Goal: Task Accomplishment & Management: Complete application form

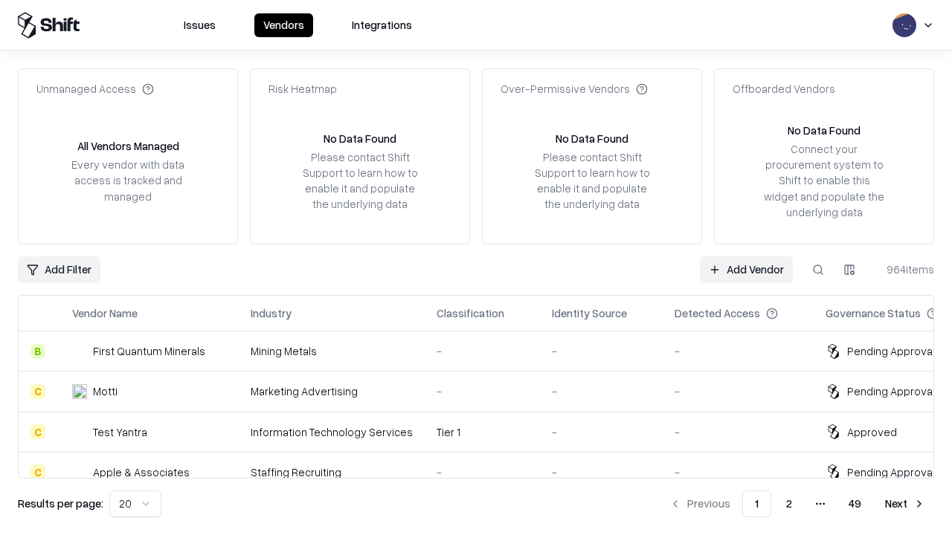
click at [746, 269] on link "Add Vendor" at bounding box center [746, 270] width 93 height 27
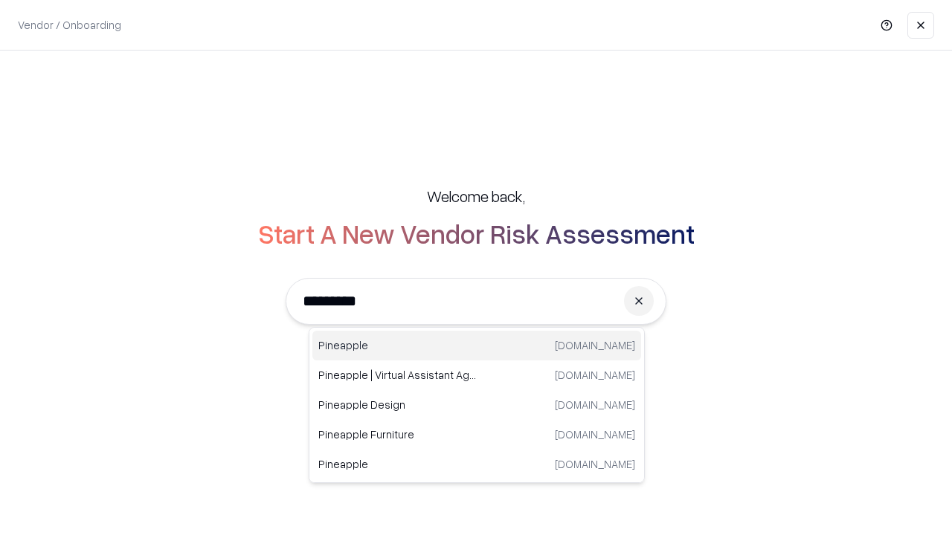
click at [477, 346] on div "Pineapple [DOMAIN_NAME]" at bounding box center [476, 346] width 329 height 30
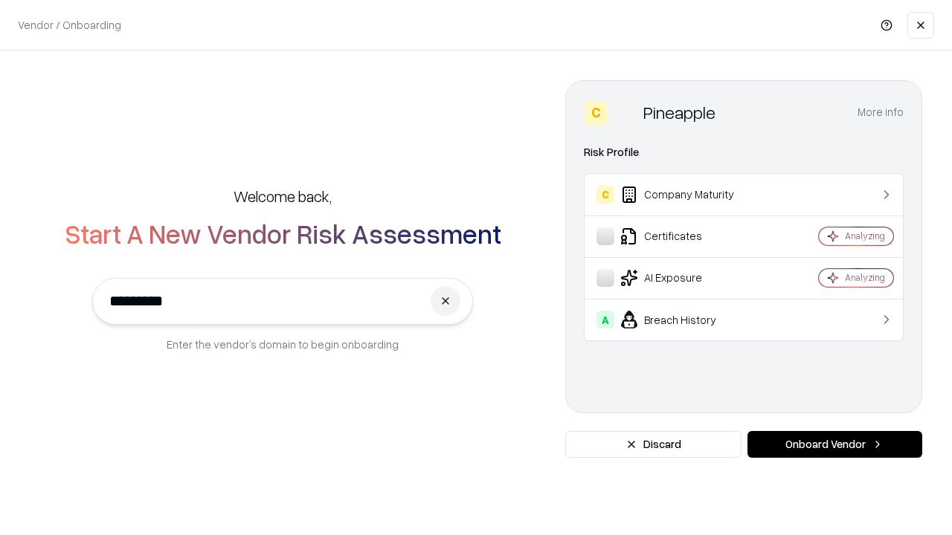
type input "*********"
click at [834, 445] on button "Onboard Vendor" at bounding box center [834, 444] width 175 height 27
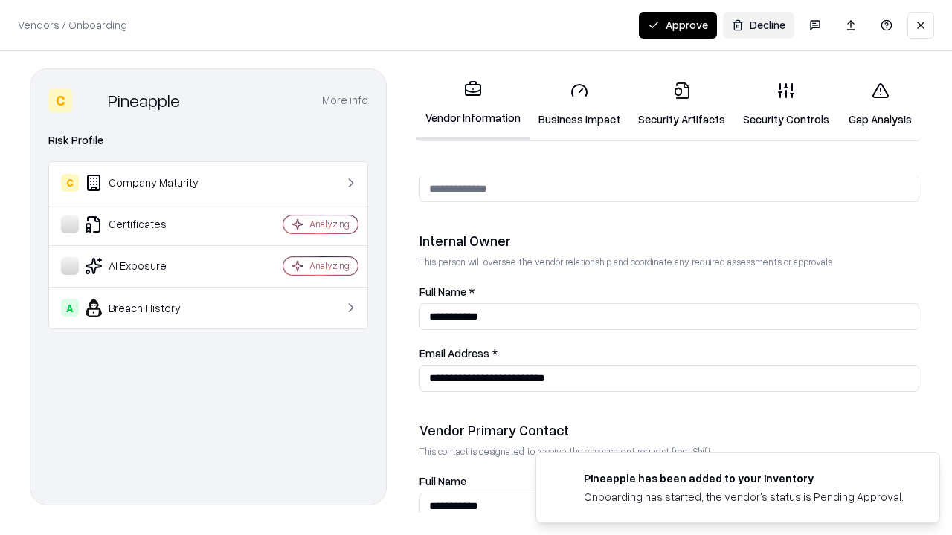
scroll to position [770, 0]
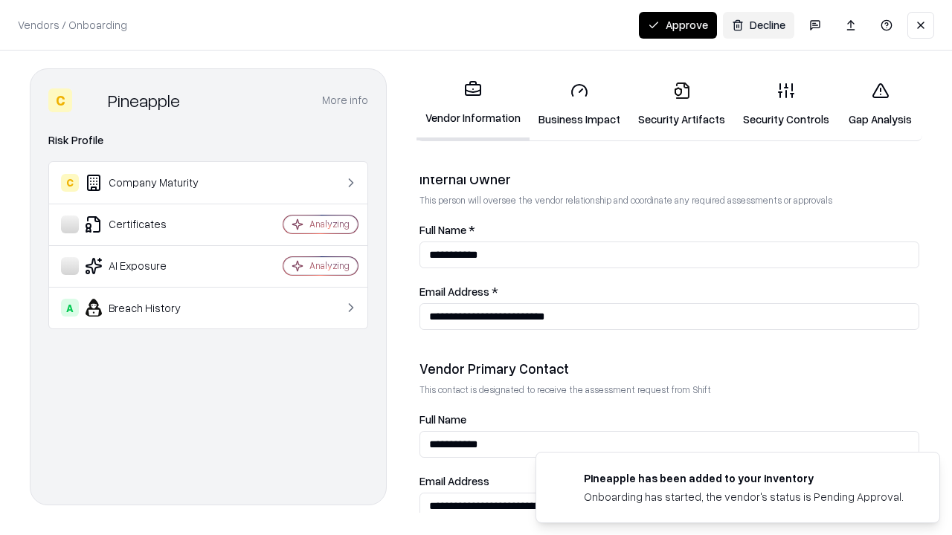
click at [579, 104] on link "Business Impact" at bounding box center [579, 104] width 100 height 69
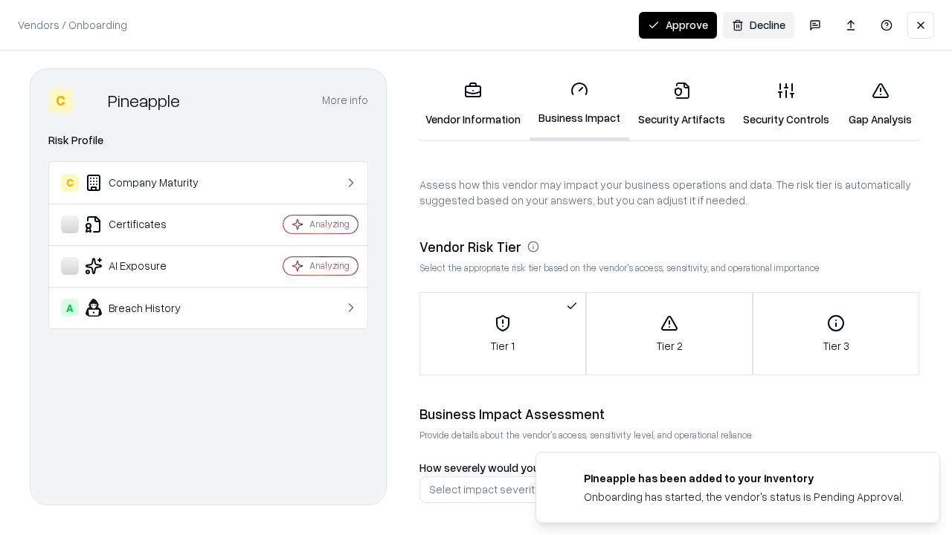
click at [681, 104] on link "Security Artifacts" at bounding box center [681, 104] width 105 height 69
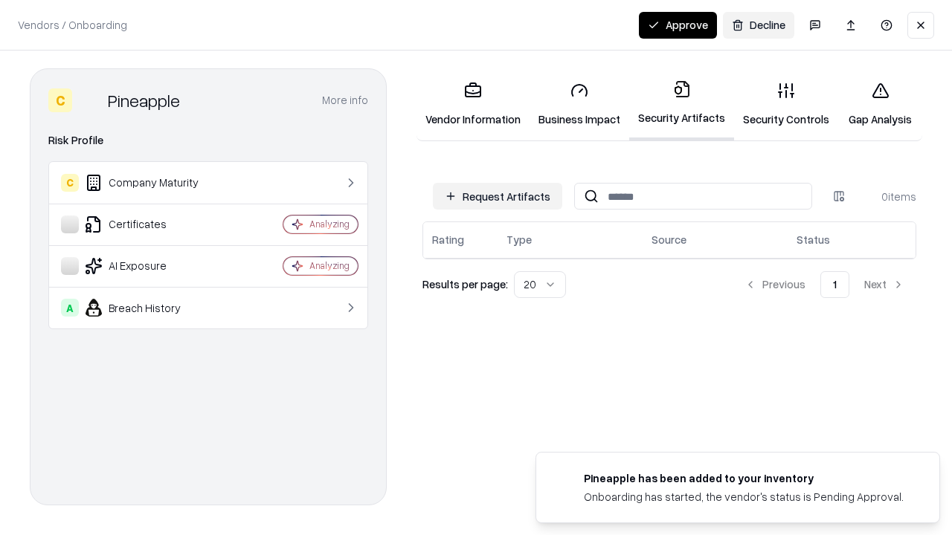
click at [497, 196] on button "Request Artifacts" at bounding box center [497, 196] width 129 height 27
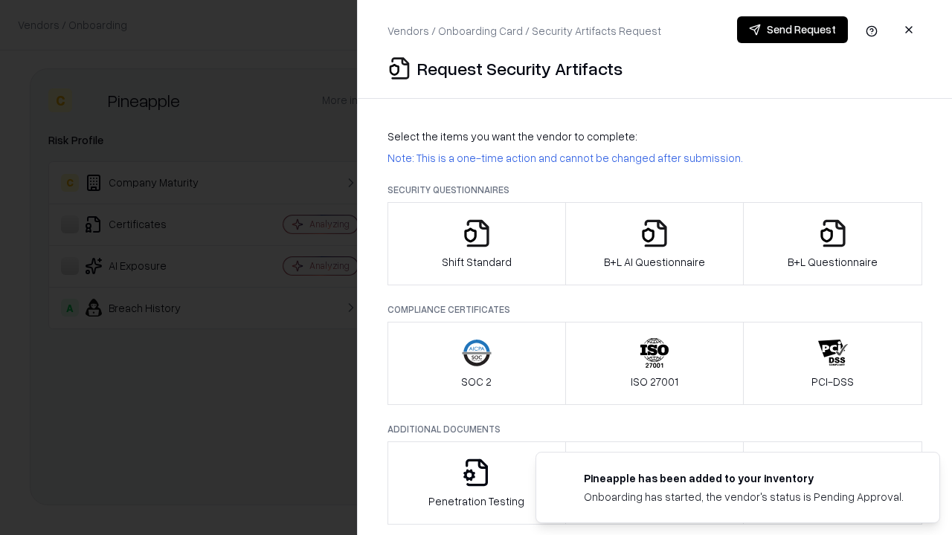
click at [476, 244] on icon "button" at bounding box center [477, 234] width 30 height 30
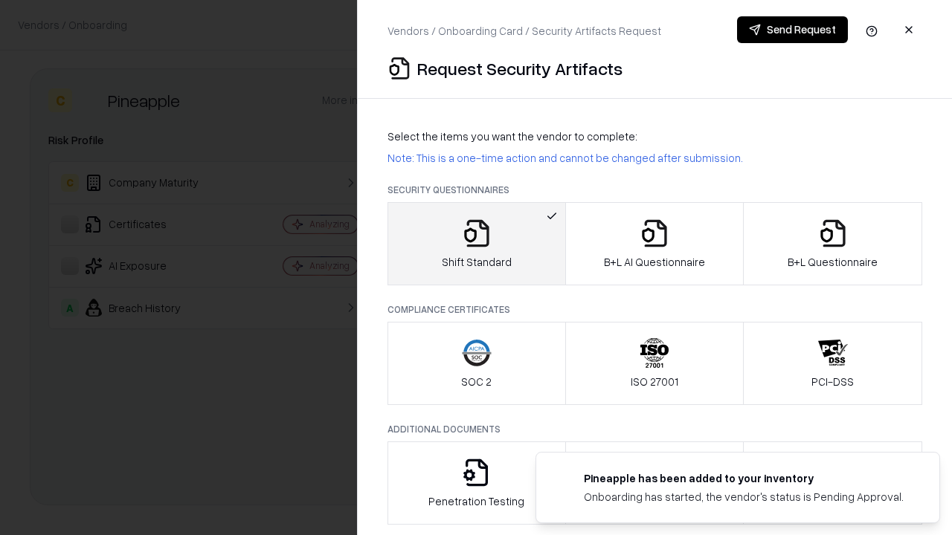
click at [792, 30] on button "Send Request" at bounding box center [792, 29] width 111 height 27
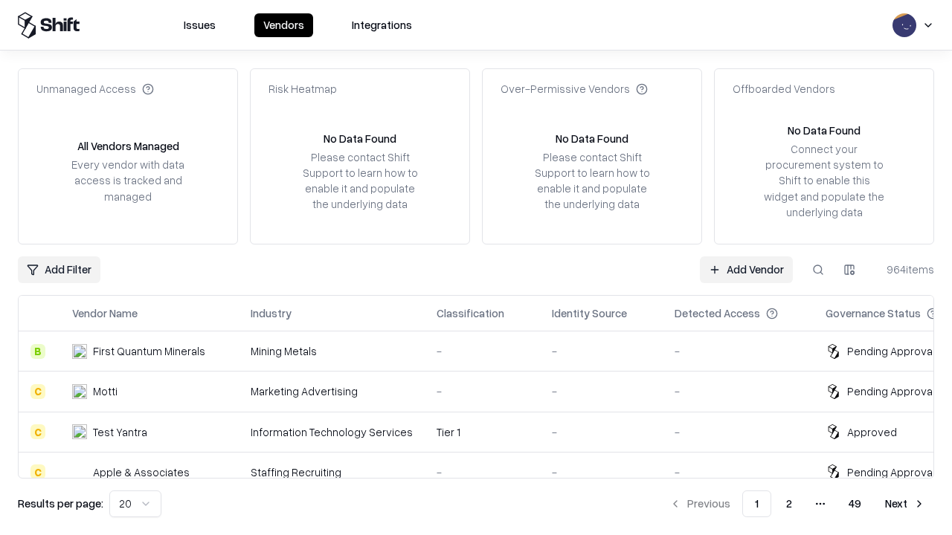
click at [818, 269] on button at bounding box center [818, 270] width 27 height 27
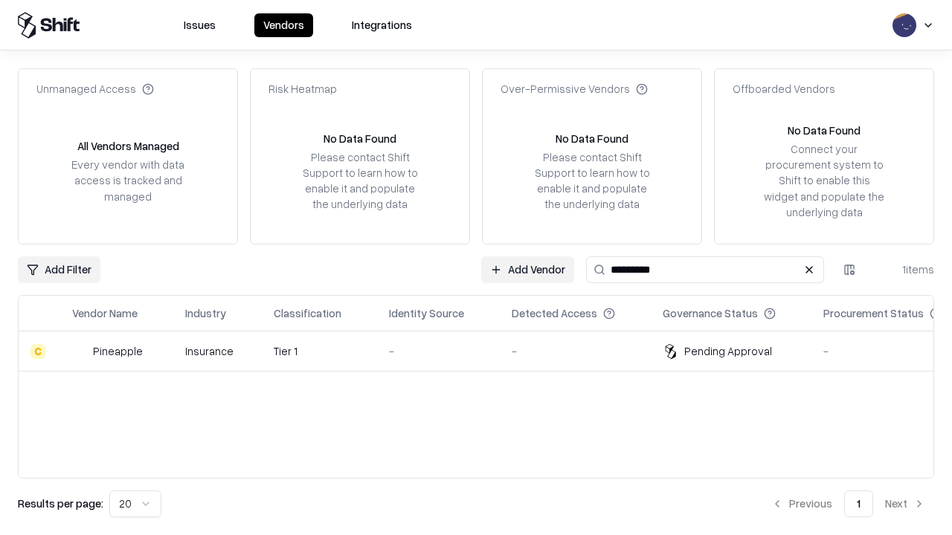
type input "*********"
click at [485, 351] on div "-" at bounding box center [438, 352] width 99 height 16
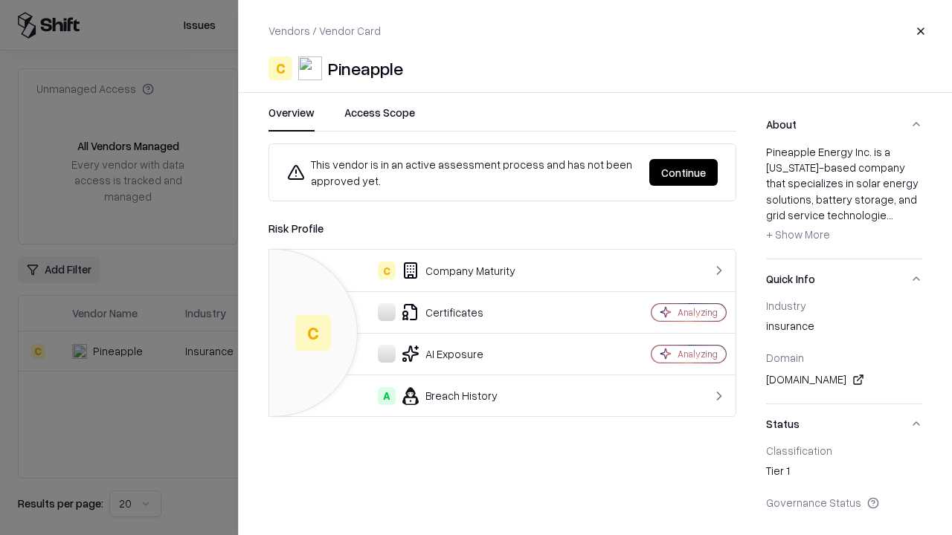
click at [683, 173] on button "Continue" at bounding box center [683, 172] width 68 height 27
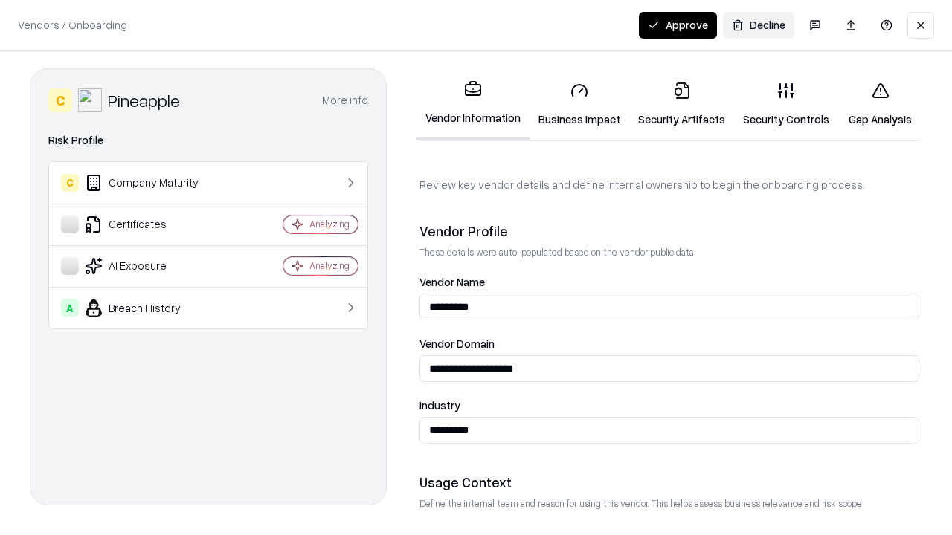
click at [681, 104] on link "Security Artifacts" at bounding box center [681, 104] width 105 height 69
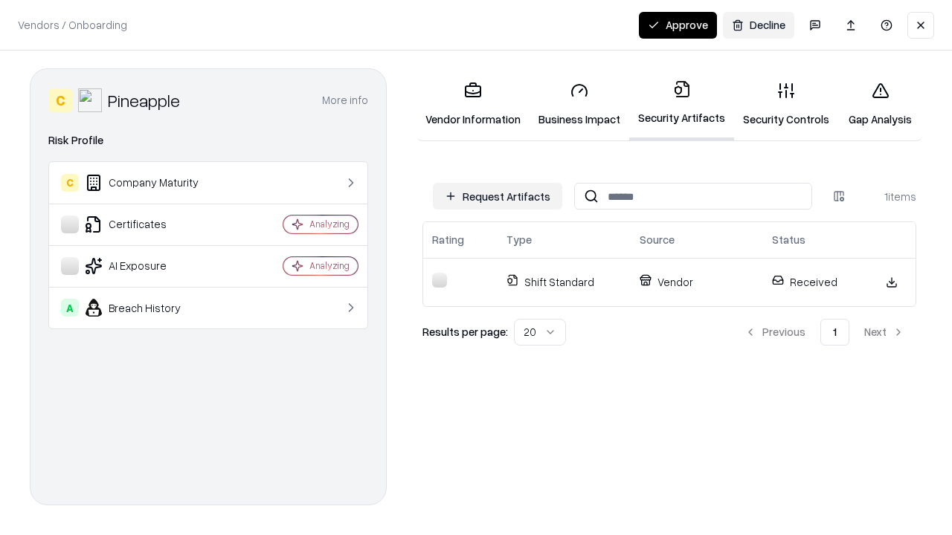
click at [677, 25] on button "Approve" at bounding box center [678, 25] width 78 height 27
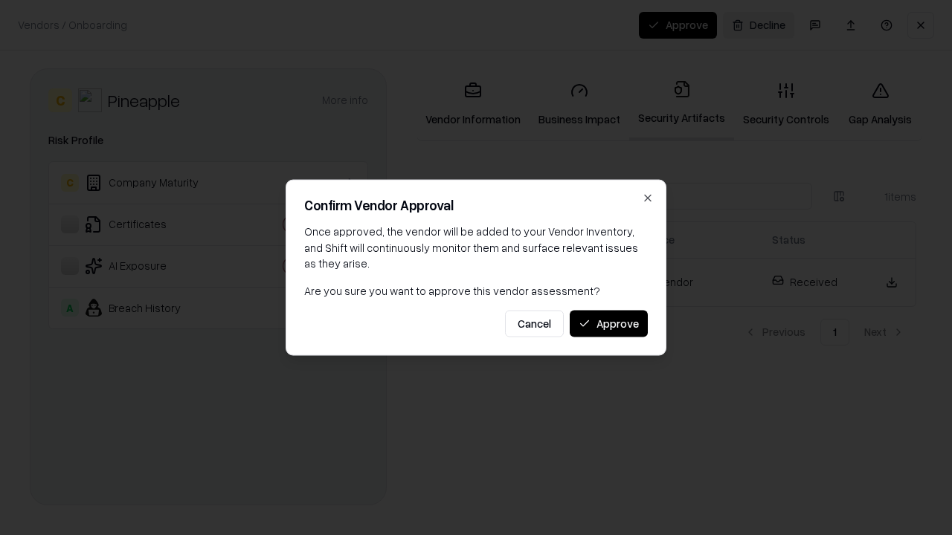
click at [608, 323] on button "Approve" at bounding box center [609, 323] width 78 height 27
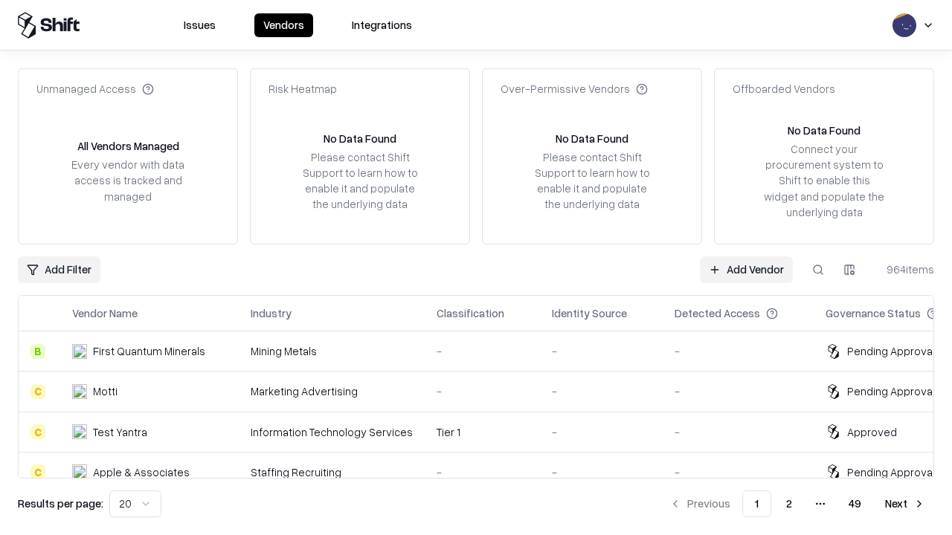
type input "*********"
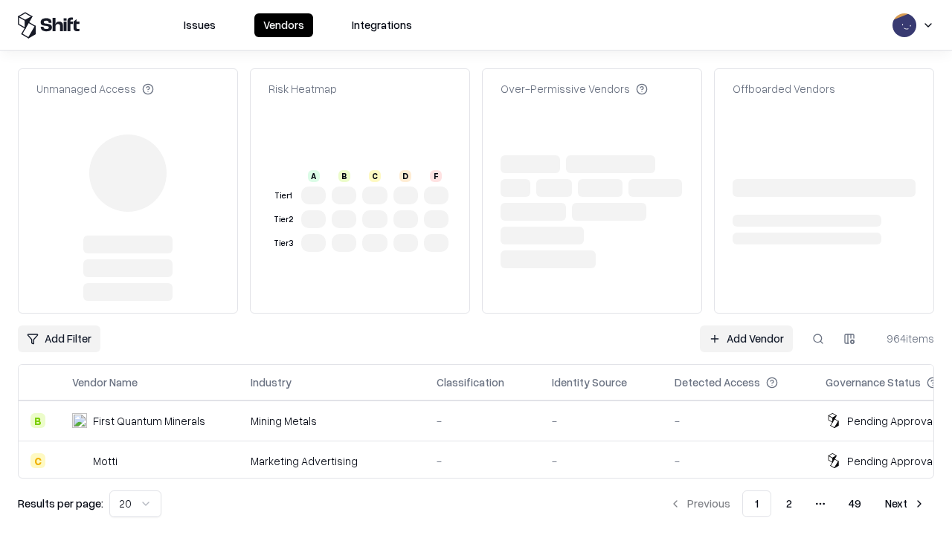
click at [746, 326] on link "Add Vendor" at bounding box center [746, 339] width 93 height 27
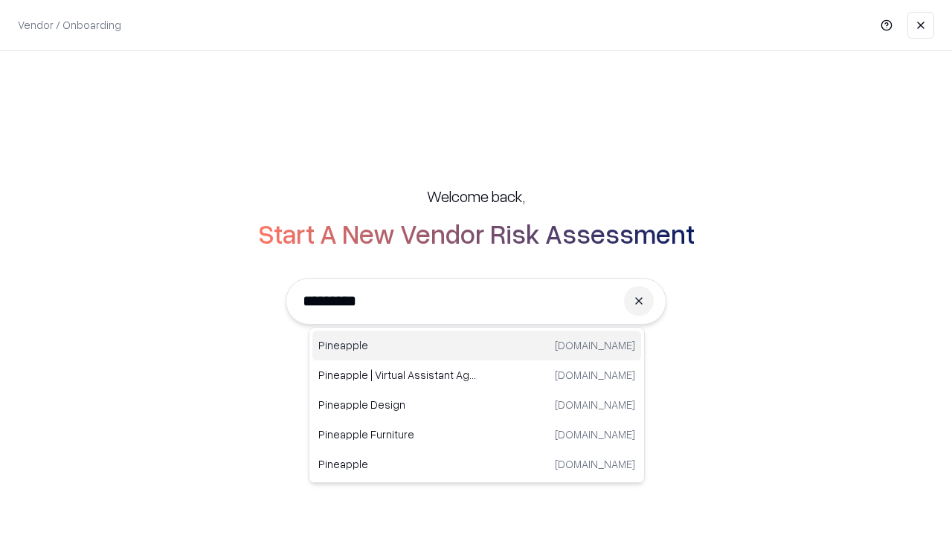
click at [477, 346] on div "Pineapple [DOMAIN_NAME]" at bounding box center [476, 346] width 329 height 30
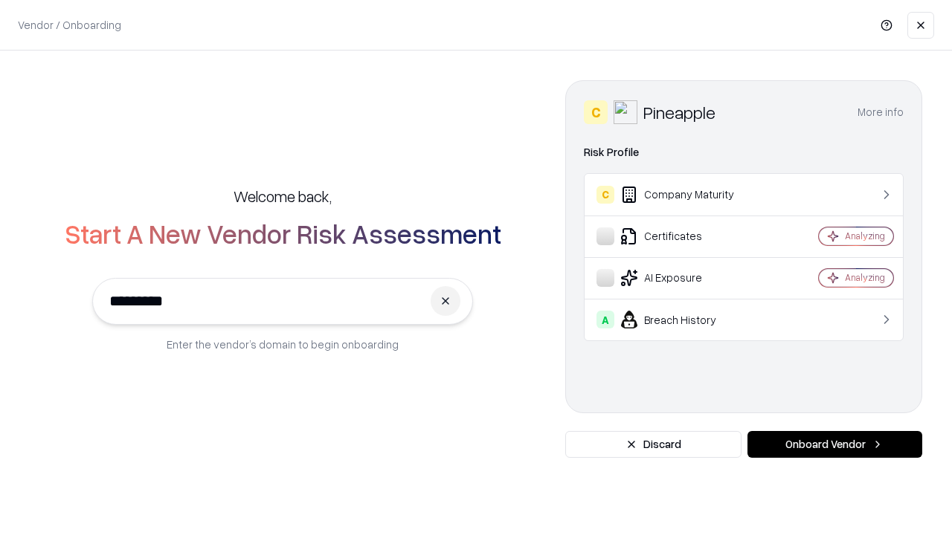
type input "*********"
click at [834, 445] on button "Onboard Vendor" at bounding box center [834, 444] width 175 height 27
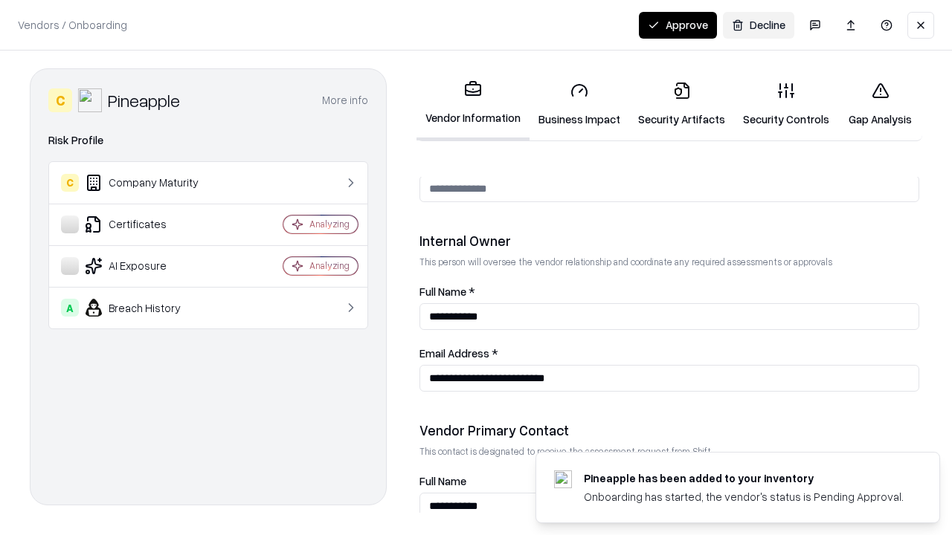
scroll to position [770, 0]
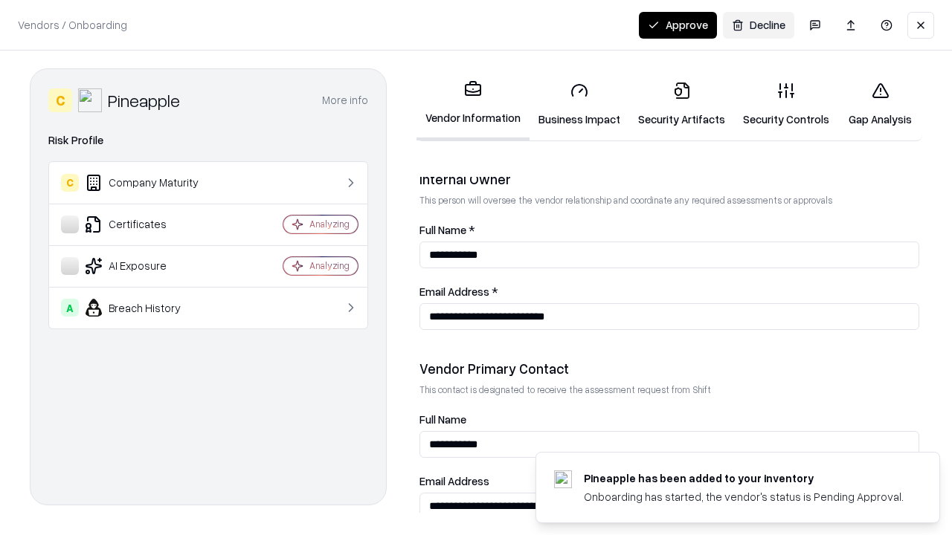
click at [677, 25] on button "Approve" at bounding box center [678, 25] width 78 height 27
